Goal: Task Accomplishment & Management: Manage account settings

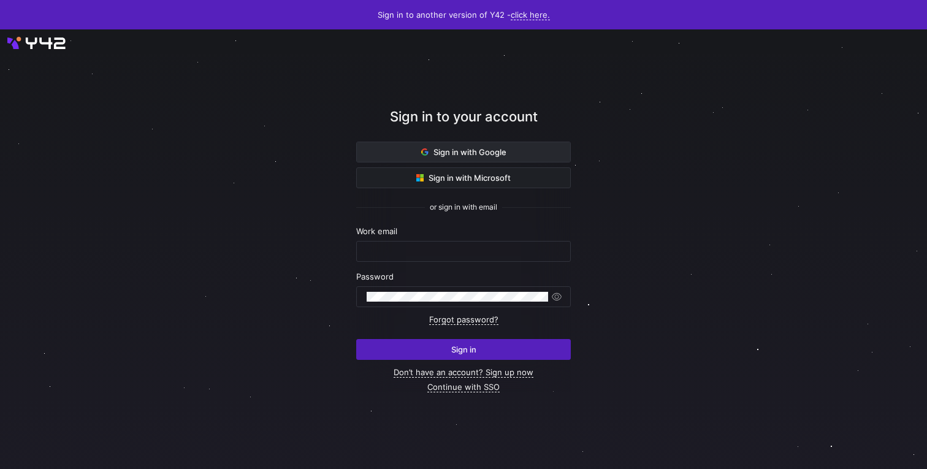
click at [418, 142] on button "Sign in with Google" at bounding box center [463, 152] width 215 height 21
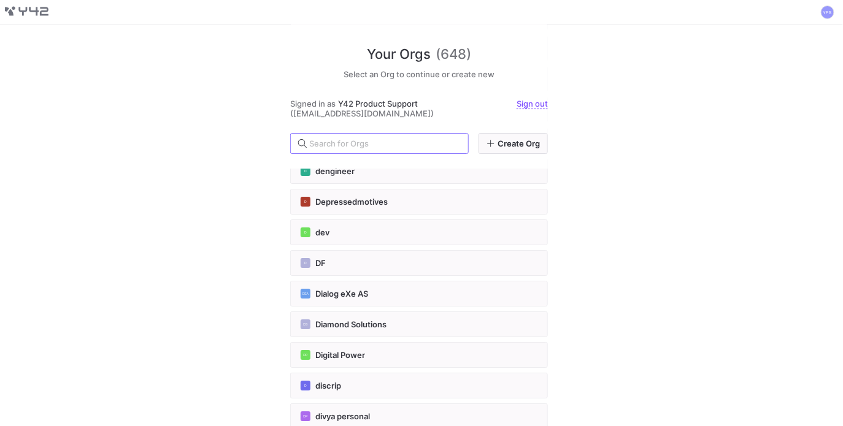
scroll to position [5012, 0]
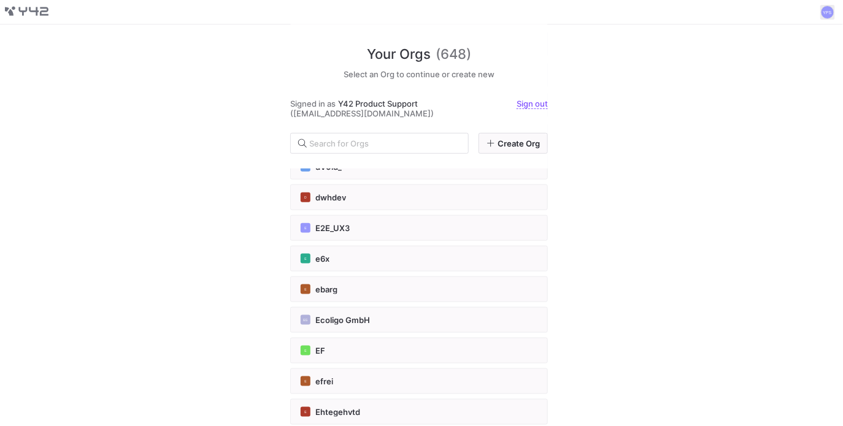
click at [829, 6] on span at bounding box center [827, 12] width 15 height 15
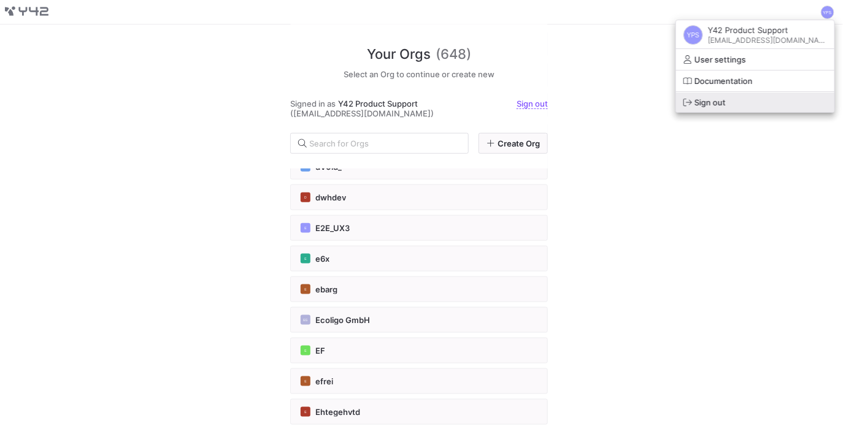
click at [772, 101] on span "Sign out" at bounding box center [754, 102] width 143 height 10
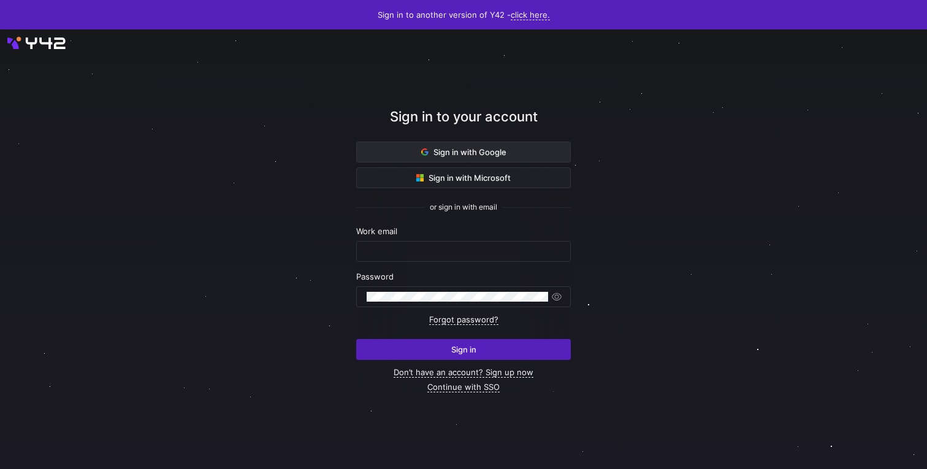
click at [445, 159] on span at bounding box center [463, 152] width 213 height 20
